Goal: Task Accomplishment & Management: Use online tool/utility

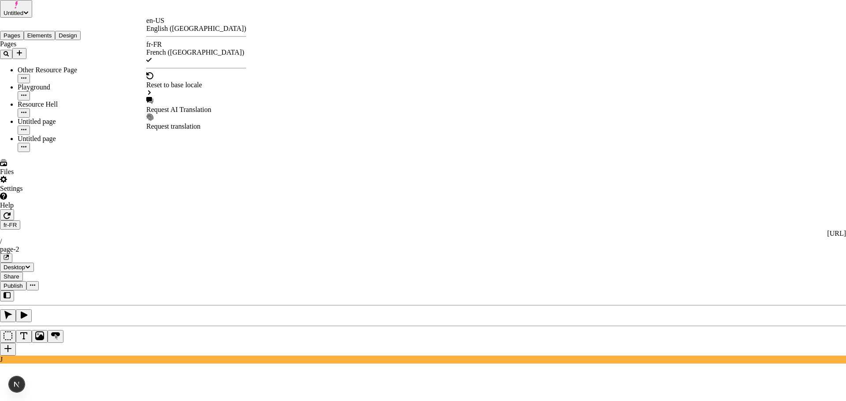
click at [176, 106] on div "Request AI Translation" at bounding box center [196, 110] width 100 height 8
checkbox input "true"
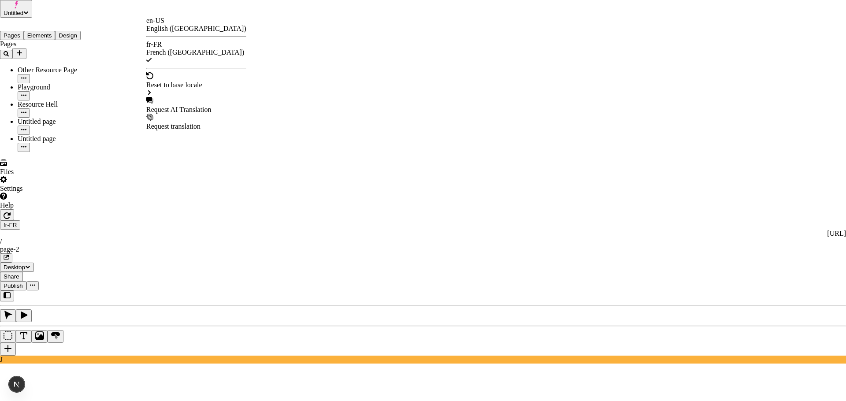
checkbox input "true"
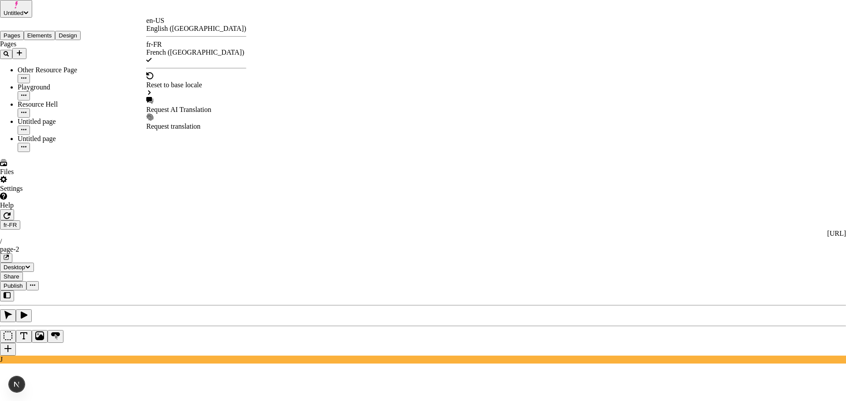
checkbox input "true"
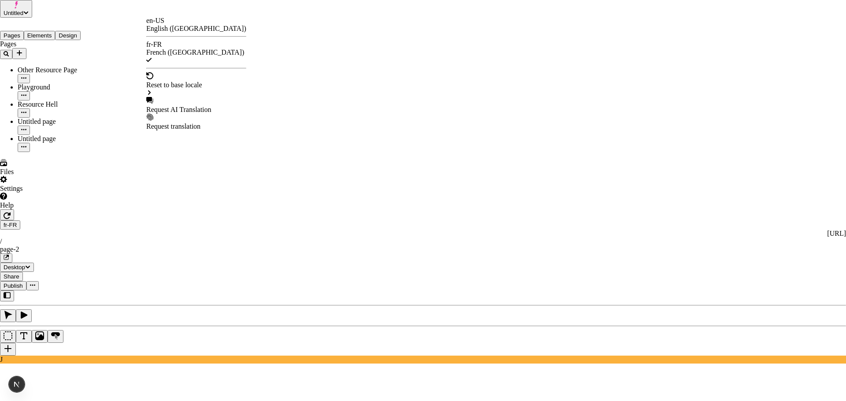
checkbox input "true"
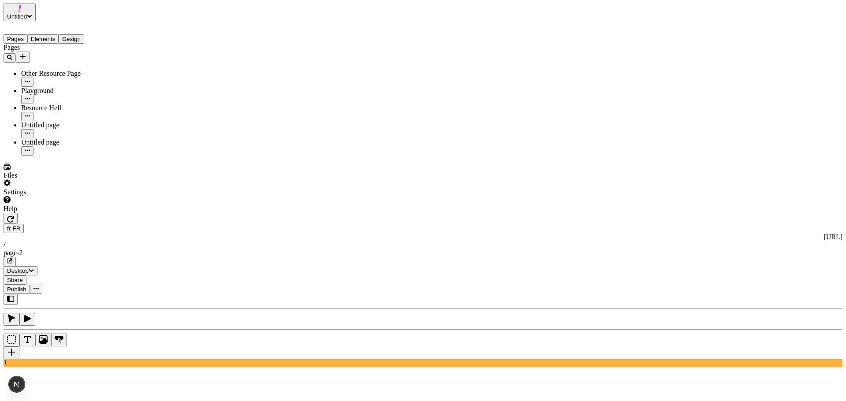
click at [26, 286] on span "Publish" at bounding box center [16, 289] width 19 height 7
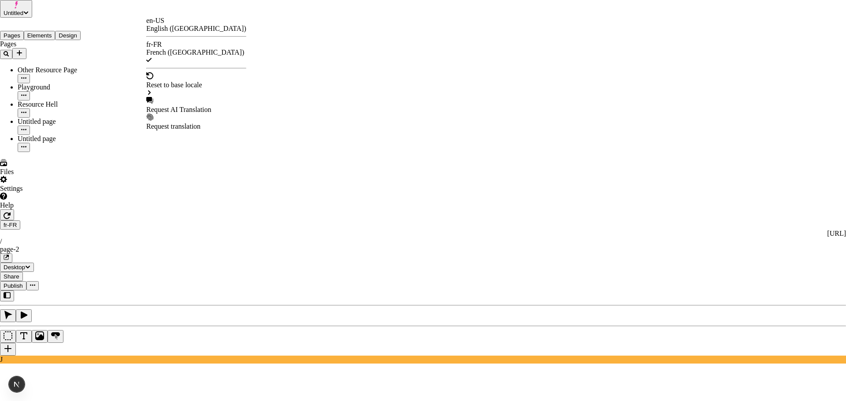
click at [193, 106] on div "Request AI Translation" at bounding box center [196, 110] width 100 height 8
checkbox input "true"
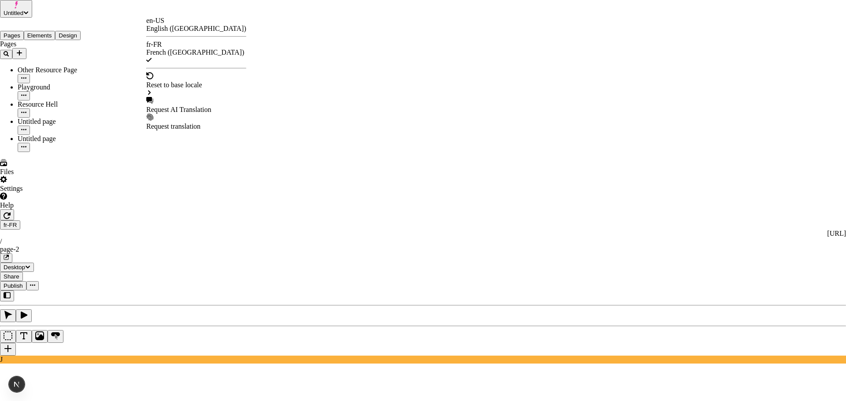
checkbox input "true"
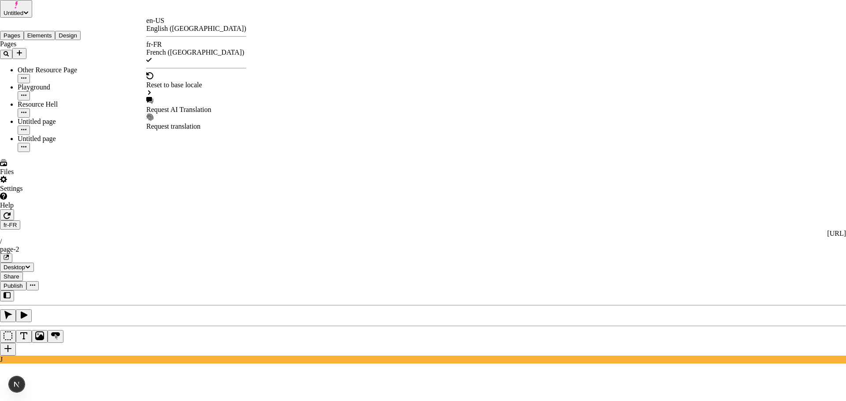
checkbox input "true"
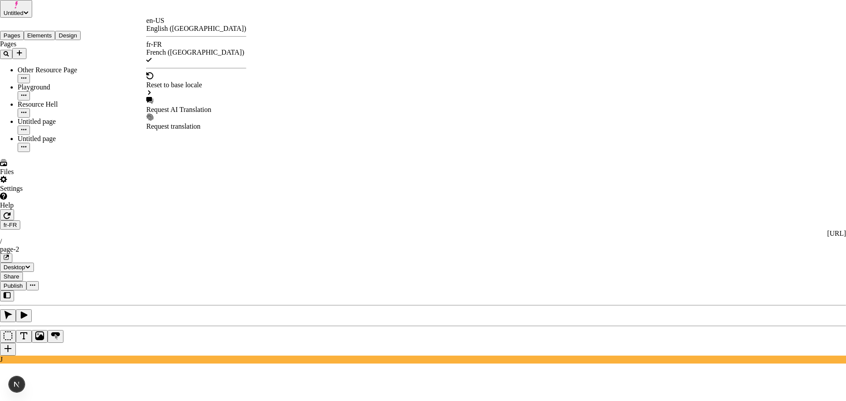
checkbox input "true"
checkbox input "false"
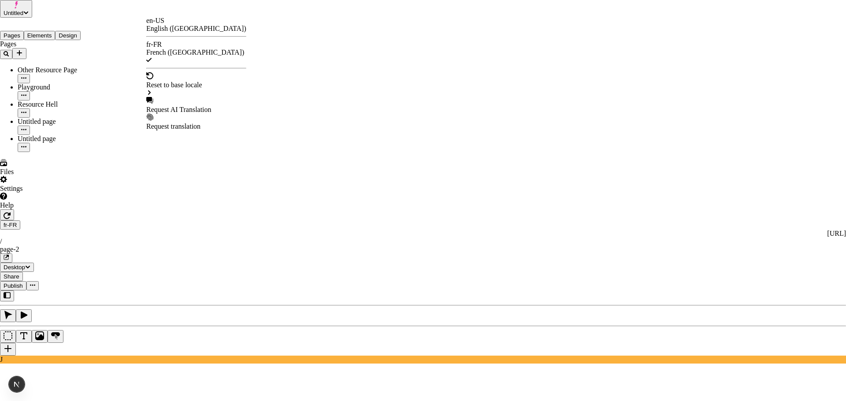
checkbox input "false"
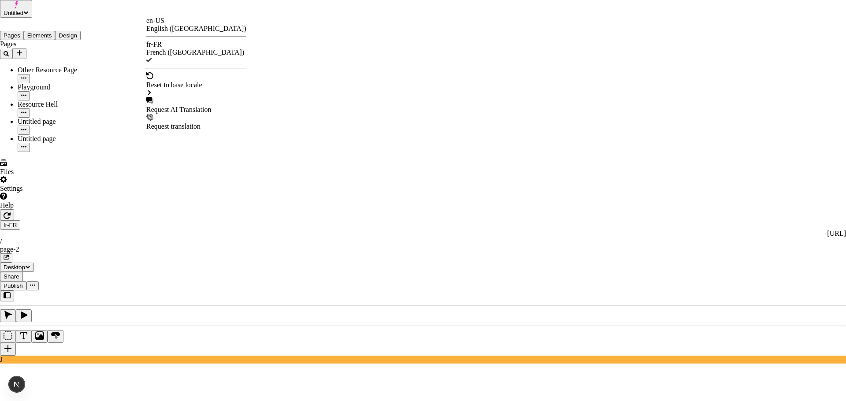
checkbox input "false"
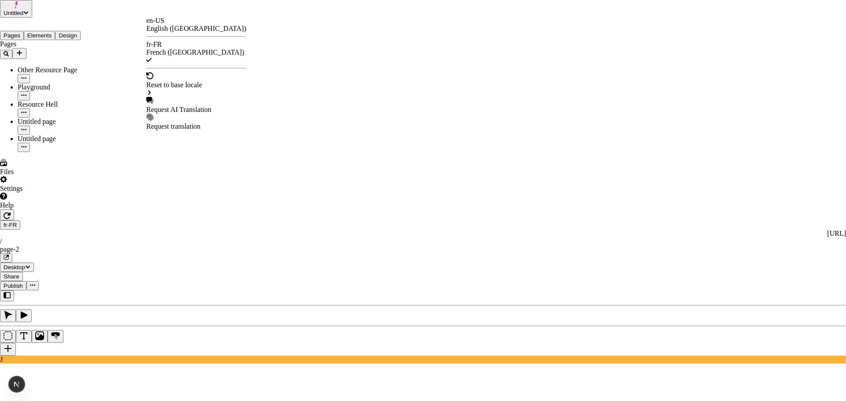
checkbox input "false"
